Goal: Task Accomplishment & Management: Complete application form

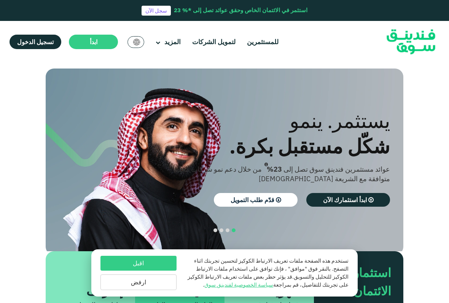
scroll to position [106, 0]
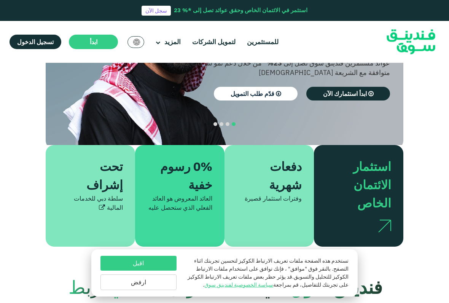
click at [227, 41] on link "لتمويل الشركات" at bounding box center [213, 42] width 47 height 13
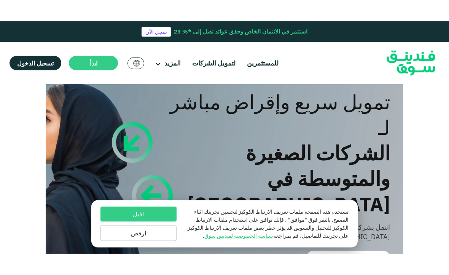
scroll to position [23, 0]
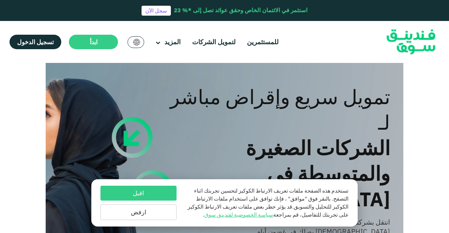
click at [151, 198] on button "اقبل" at bounding box center [139, 192] width 76 height 15
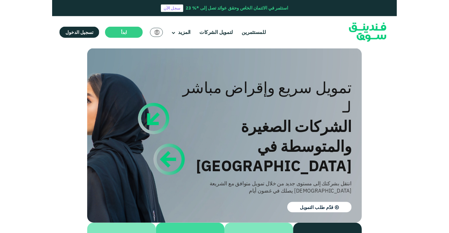
scroll to position [0, 0]
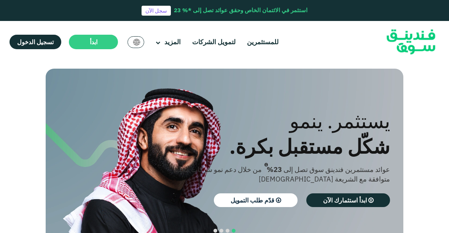
click at [444, 105] on section "الازدهار مع المبادئ. التوافق مع أحكام الشريعة الإسلامية استثمار متوافق مع الشري…" at bounding box center [224, 211] width 449 height 284
click at [216, 41] on link "لتمويل الشركات" at bounding box center [213, 42] width 47 height 13
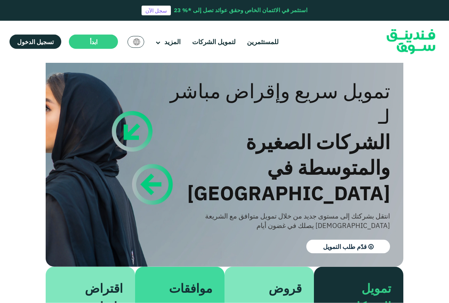
scroll to position [29, 0]
click at [358, 243] on span "قدّم طلب التمويل" at bounding box center [345, 247] width 44 height 8
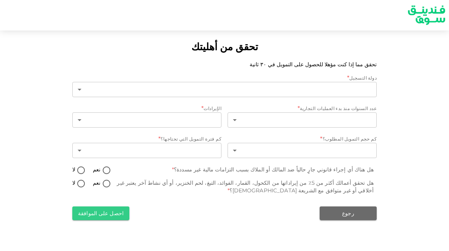
type input "1"
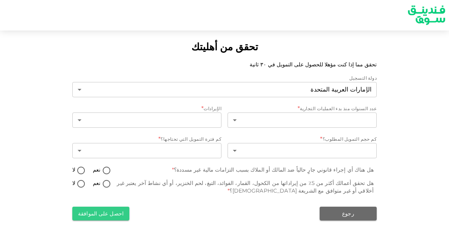
click at [77, 91] on body "تحقق من أهليتك تحقق مما إذا كنت مؤهلا للحصول على التمويل في ٣٠ ثانية دولة التسج…" at bounding box center [224, 116] width 449 height 233
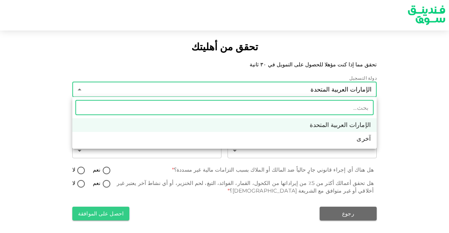
click at [402, 179] on div at bounding box center [224, 116] width 449 height 233
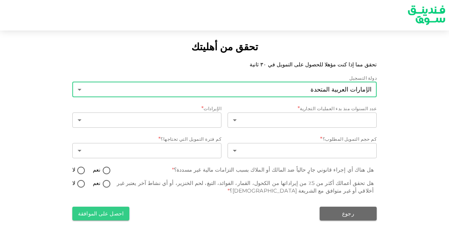
click at [198, 110] on div "الإيرادات *" at bounding box center [146, 109] width 149 height 8
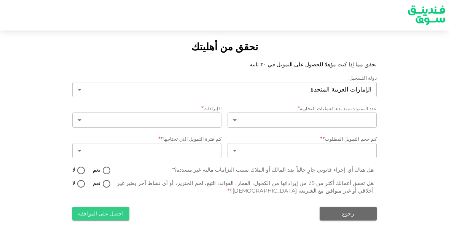
click at [75, 118] on body "تحقق من أهليتك تحقق مما إذا كنت مؤهلا للحصول على التمويل في ٣٠ ثانية دولة التسج…" at bounding box center [224, 116] width 449 height 233
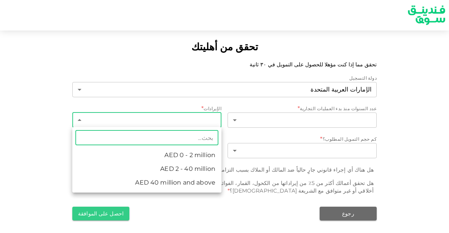
click at [209, 158] on li "AED 0 - 2 million" at bounding box center [146, 155] width 149 height 14
type input "1"
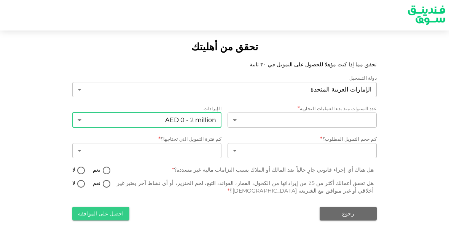
click at [240, 121] on body "تحقق من أهليتك تحقق مما إذا كنت مؤهلا للحصول على التمويل في ٣٠ ثانية دولة التسج…" at bounding box center [224, 116] width 449 height 233
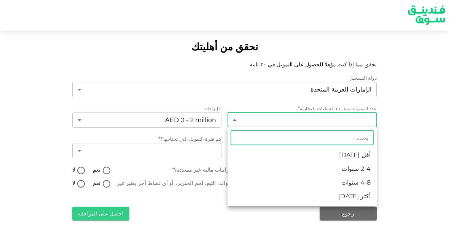
click at [354, 200] on li "أكثر من 8 سنوات" at bounding box center [302, 196] width 149 height 14
type input "4"
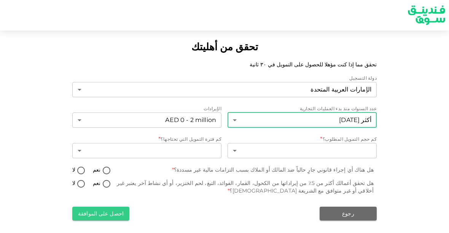
click at [357, 152] on body "تحقق من أهليتك تحقق مما إذا كنت مؤهلا للحصول على التمويل في ٣٠ ثانية دولة التسج…" at bounding box center [224, 116] width 449 height 233
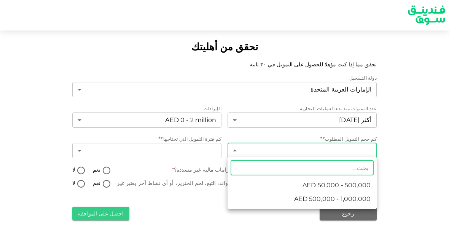
click at [356, 187] on span "AED 50,000 - 500,000" at bounding box center [337, 184] width 68 height 9
type input "1"
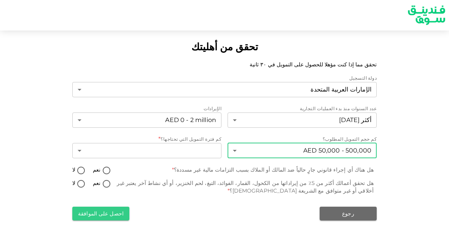
click at [190, 156] on body "تحقق من أهليتك تحقق مما إذا كنت مؤهلا للحصول على التمويل في ٣٠ ثانية دولة التسج…" at bounding box center [224, 116] width 449 height 233
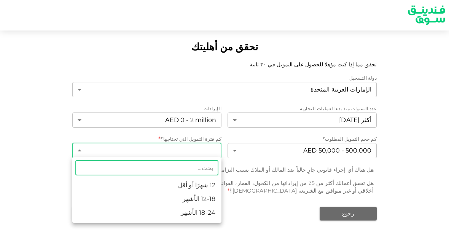
click at [205, 212] on li "18-24 الأشهر" at bounding box center [146, 213] width 149 height 14
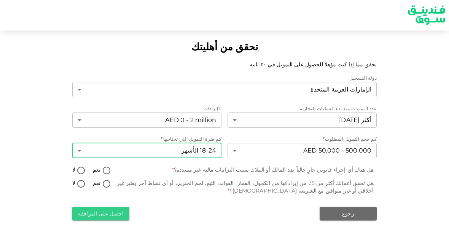
type input "3"
click at [84, 166] on input "لا" at bounding box center [80, 171] width 11 height 10
radio input "true"
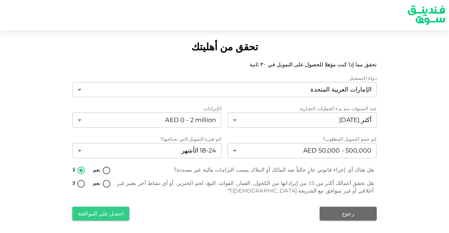
click at [77, 179] on input "لا" at bounding box center [80, 184] width 11 height 10
radio input "true"
click at [117, 217] on button "احصل على الموافقة" at bounding box center [100, 213] width 57 height 14
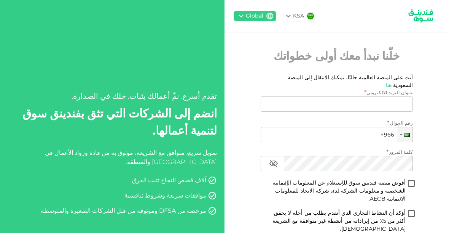
click at [405, 127] on div at bounding box center [405, 134] width 14 height 14
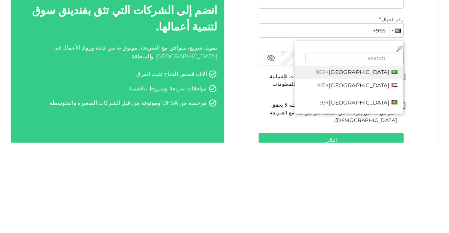
scroll to position [0, 0]
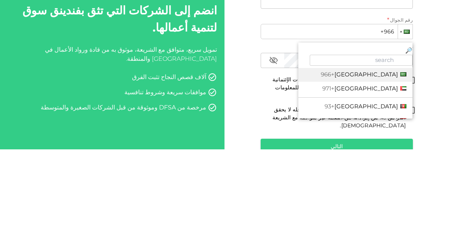
click at [373, 180] on span "[GEOGRAPHIC_DATA]" at bounding box center [367, 183] width 64 height 7
type input "+971"
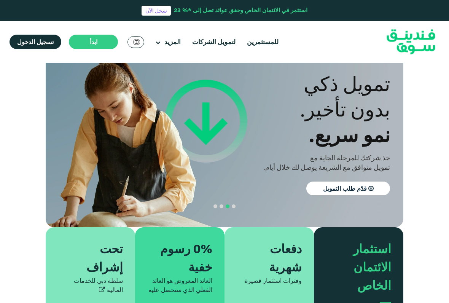
scroll to position [24, 0]
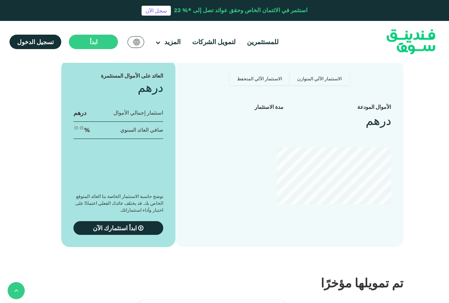
scroll to position [700, 0]
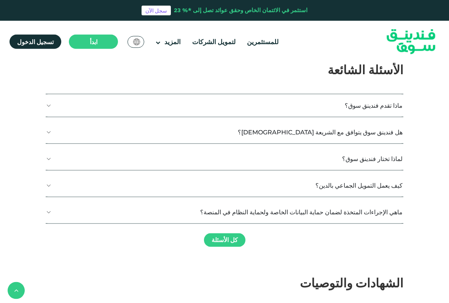
type tc-range-slider "4"
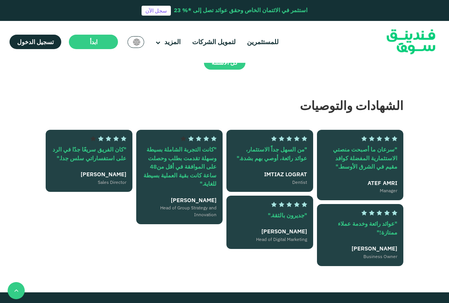
scroll to position [1334, 0]
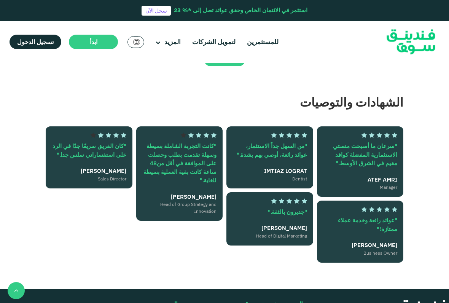
type tc-range-slider "20000"
type tc-range-slider "5"
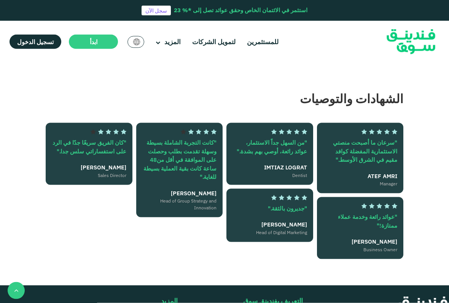
scroll to position [1338, 0]
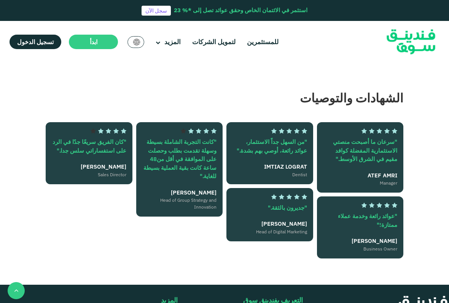
type tc-range-slider "40000"
type tc-range-slider "70000"
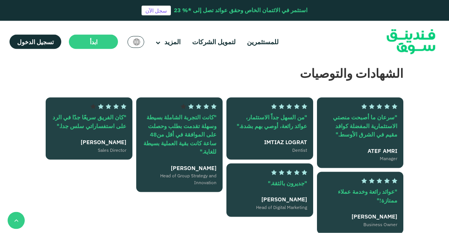
scroll to position [1360, 0]
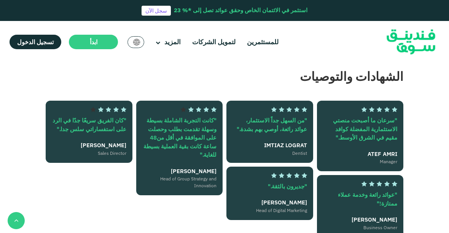
radio input "true"
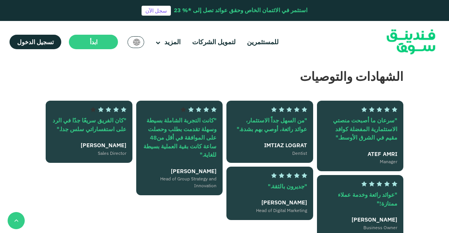
radio input "true"
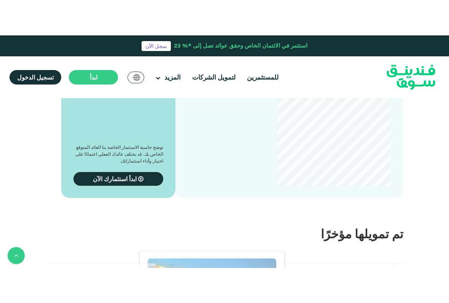
scroll to position [768, 0]
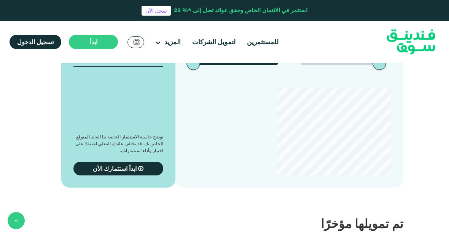
click at [174, 50] on div "للمستثمرين لتمويل الشركات المزيد من نحن" at bounding box center [225, 42] width 442 height 42
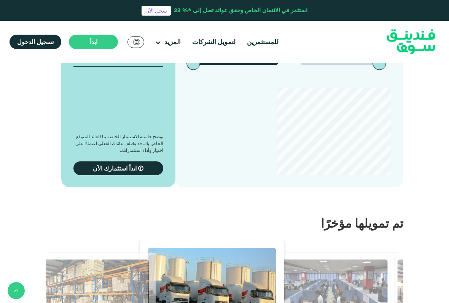
click at [214, 185] on link "تواصل معنا" at bounding box center [187, 193] width 82 height 16
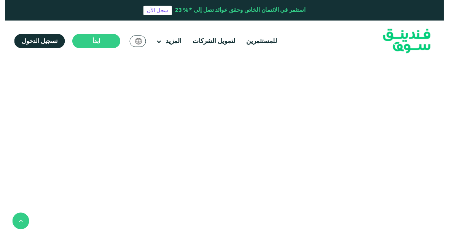
scroll to position [316, 0]
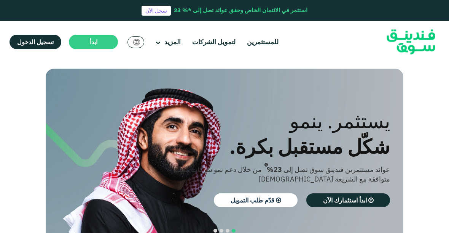
click at [210, 75] on link "كيف تعمل" at bounding box center [187, 80] width 82 height 16
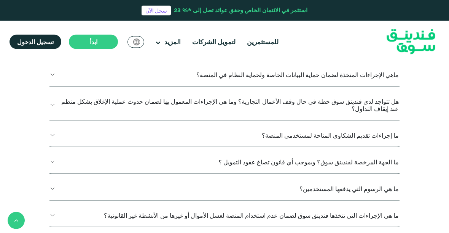
scroll to position [917, 0]
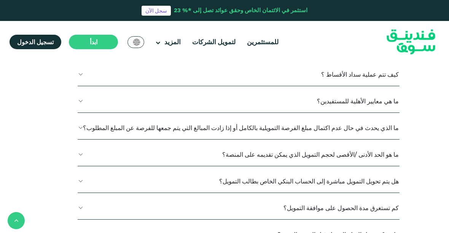
click at [379, 32] on button "ما الذي تتضمنه عملية بذل العناية الواجبة للشركات؟" at bounding box center [239, 21] width 322 height 22
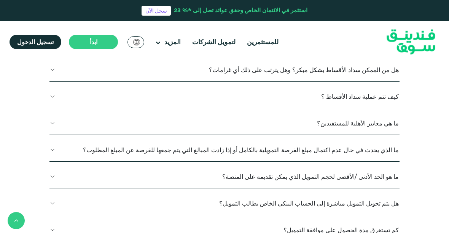
click at [386, 32] on button "ما الذي تتضمنه عملية بذل العناية الواجبة للشركات؟" at bounding box center [224, 21] width 350 height 22
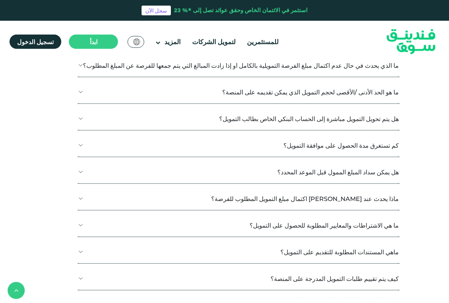
scroll to position [980, 0]
click at [381, 23] on button "كيف تتم عملية سداد الأقساط ؟" at bounding box center [239, 12] width 322 height 22
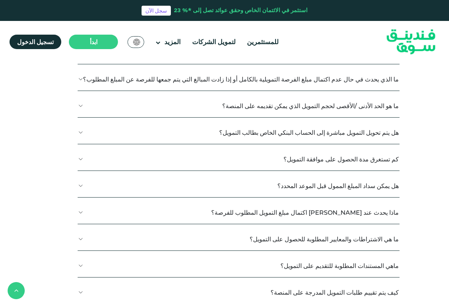
click at [381, 23] on button "كيف تتم عملية سداد الأقساط ؟" at bounding box center [239, 12] width 322 height 22
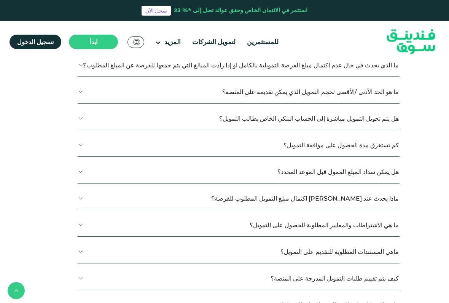
click at [383, 50] on button "ما هي معايير الأهلية للمستفيدين؟" at bounding box center [239, 38] width 322 height 22
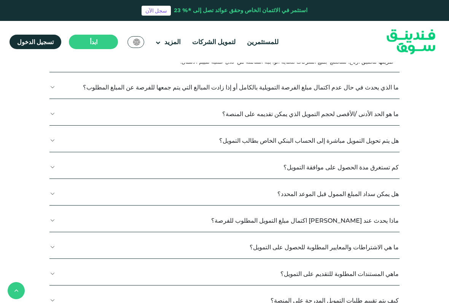
click at [389, 50] on button "ما هي معايير الأهلية للمستفيدين؟" at bounding box center [224, 38] width 350 height 22
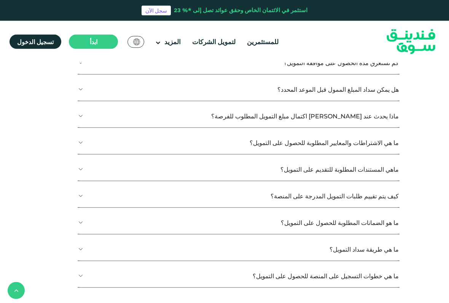
scroll to position [1078, 0]
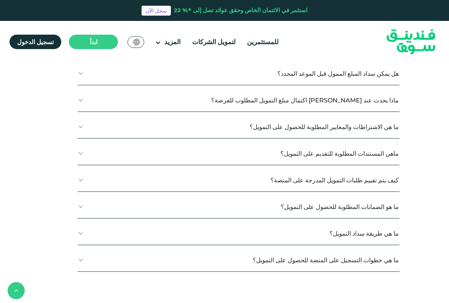
click at [381, 32] on button "هل يتم تحويل التمويل مباشرة إلى الحساب البنكي الخاص بطالب التمويل؟" at bounding box center [239, 20] width 322 height 22
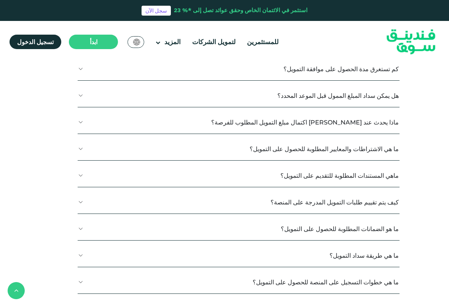
click at [379, 32] on button "هل يتم تحويل التمويل مباشرة إلى الحساب البنكي الخاص بطالب التمويل؟" at bounding box center [239, 20] width 322 height 22
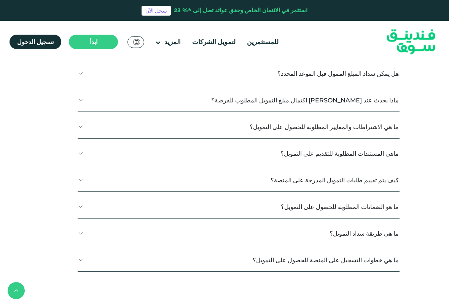
click at [381, 32] on button "هل يتم تحويل التمويل مباشرة إلى الحساب البنكي الخاص بطالب التمويل؟" at bounding box center [239, 20] width 322 height 22
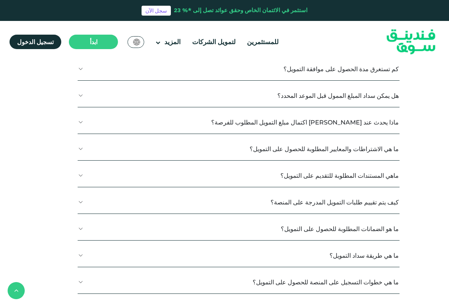
click at [383, 32] on button "هل يتم تحويل التمويل مباشرة إلى الحساب البنكي الخاص بطالب التمويل؟" at bounding box center [239, 20] width 322 height 22
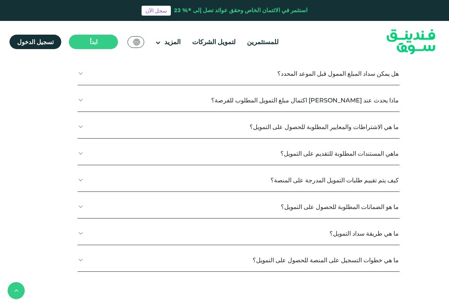
click at [376, 58] on button "كم تستغرق مدة الحصول على موافقة التمويل؟" at bounding box center [239, 47] width 322 height 22
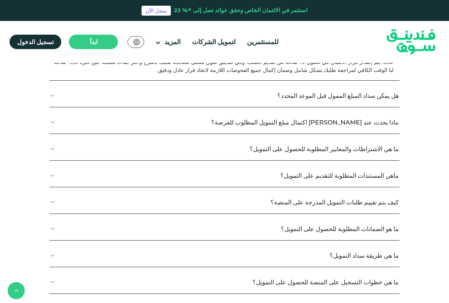
click at [379, 58] on button "كم تستغرق مدة الحصول على موافقة التمويل؟" at bounding box center [224, 47] width 350 height 22
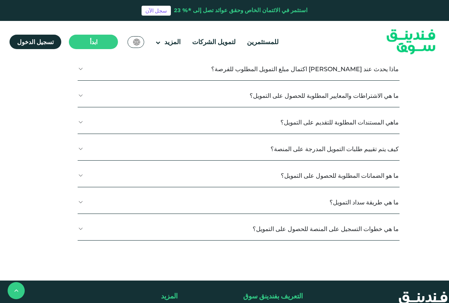
scroll to position [1110, 0]
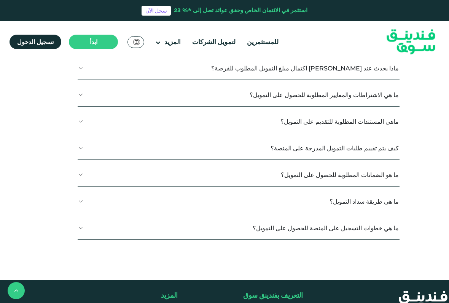
click at [389, 53] on button "هل يمكن سداد المبلغ الممول قبل الموعد المحدد؟" at bounding box center [239, 41] width 322 height 22
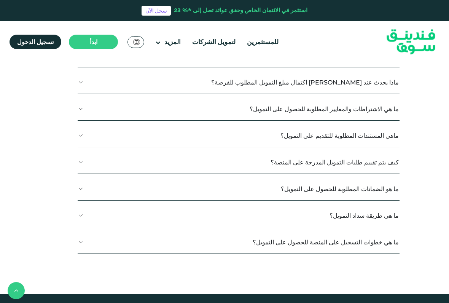
click at [387, 53] on button "هل يمكن سداد المبلغ الممول قبل الموعد المحدد؟" at bounding box center [239, 41] width 322 height 22
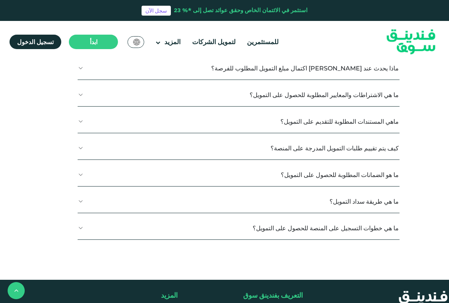
click at [389, 53] on button "هل يمكن سداد المبلغ الممول قبل الموعد المحدد؟" at bounding box center [239, 41] width 322 height 22
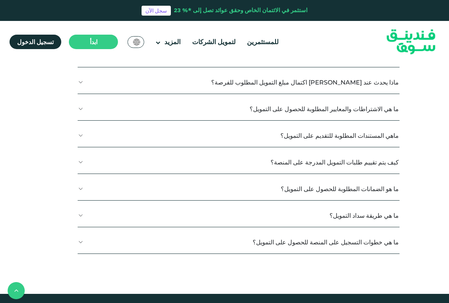
click at [390, 53] on button "هل يمكن سداد المبلغ الممول قبل الموعد المحدد؟" at bounding box center [239, 41] width 322 height 22
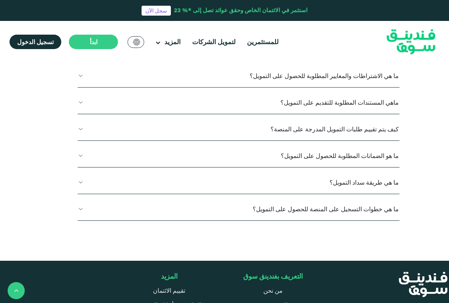
scroll to position [1131, 0]
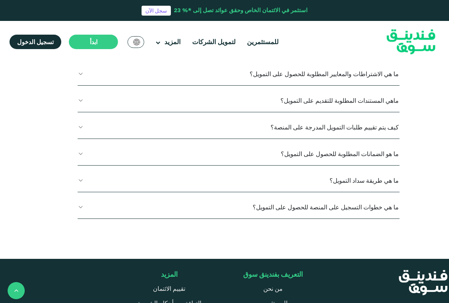
click at [384, 59] on button "ماذا يحدث عند ﻋﺪم اﻛﺘﻤﺎل مبلغ التمويل المطلوب للفرصة؟" at bounding box center [239, 47] width 322 height 22
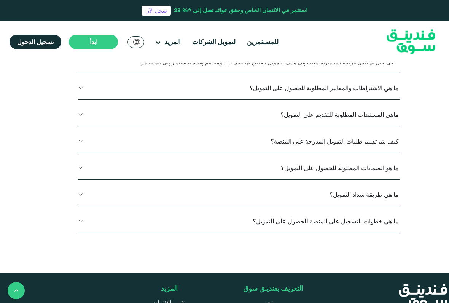
click at [377, 32] on button "هل يمكن سداد المبلغ الممول قبل الموعد المحدد؟" at bounding box center [239, 21] width 322 height 22
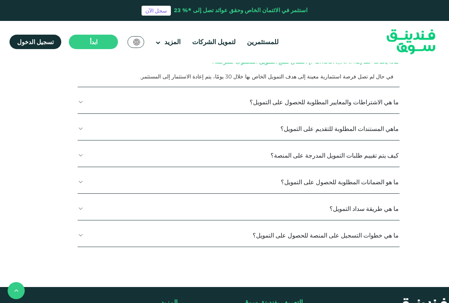
click at [391, 32] on button "هل يمكن سداد المبلغ الممول قبل الموعد المحدد؟" at bounding box center [239, 21] width 322 height 22
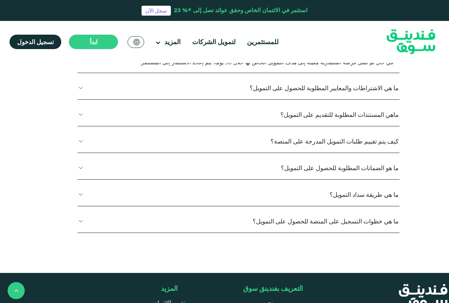
click at [383, 59] on button "ماذا يحدث عند ﻋﺪم اﻛﺘﻤﺎل مبلغ التمويل المطلوب للفرصة؟" at bounding box center [239, 47] width 322 height 22
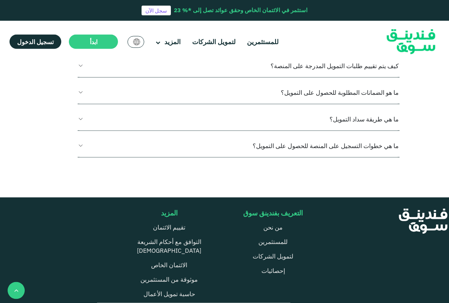
scroll to position [1225, 0]
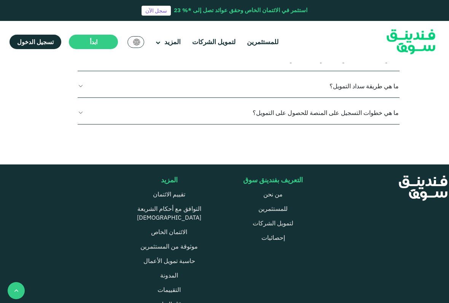
click at [387, 18] on button "ماهي المستندات المطلوبة للتقديم على التمويل؟" at bounding box center [239, 6] width 322 height 22
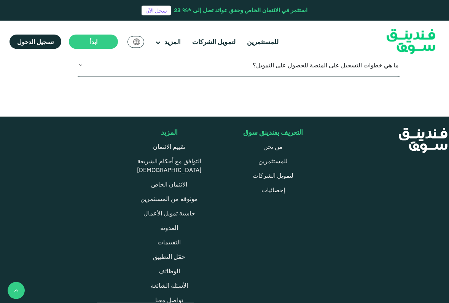
scroll to position [1326, 0]
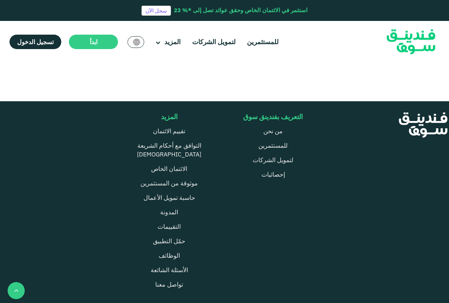
click at [380, 34] on button "ما هي طريقة سداد التمويل؟" at bounding box center [239, 23] width 322 height 22
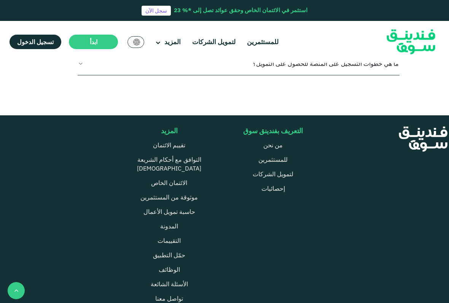
click at [377, 34] on button "ما هي طريقة سداد التمويل؟" at bounding box center [239, 23] width 322 height 22
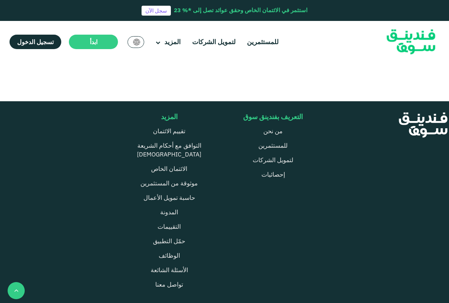
click at [374, 61] on button "ما هي خطوات التسجيل على المنصة للحصول على التمويل؟" at bounding box center [239, 49] width 322 height 22
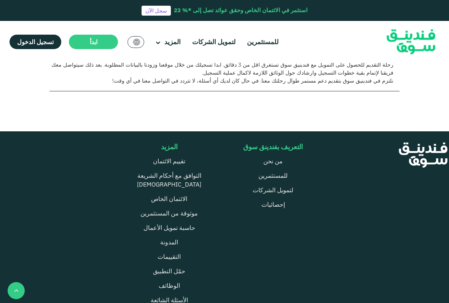
click at [383, 61] on button "ما هي خطوات التسجيل على المنصة للحصول على التمويل؟" at bounding box center [224, 49] width 350 height 22
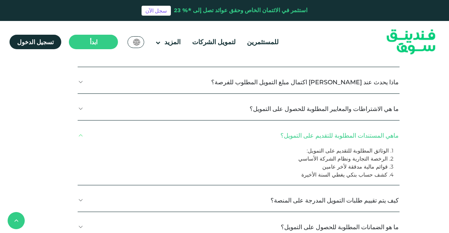
scroll to position [1096, 0]
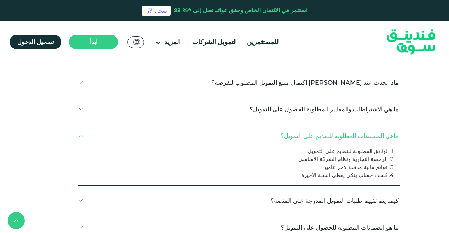
click at [203, 37] on link "لتمويل الشركات" at bounding box center [213, 42] width 47 height 13
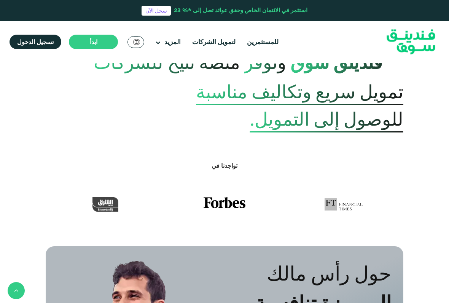
scroll to position [524, 0]
